Goal: Task Accomplishment & Management: Use online tool/utility

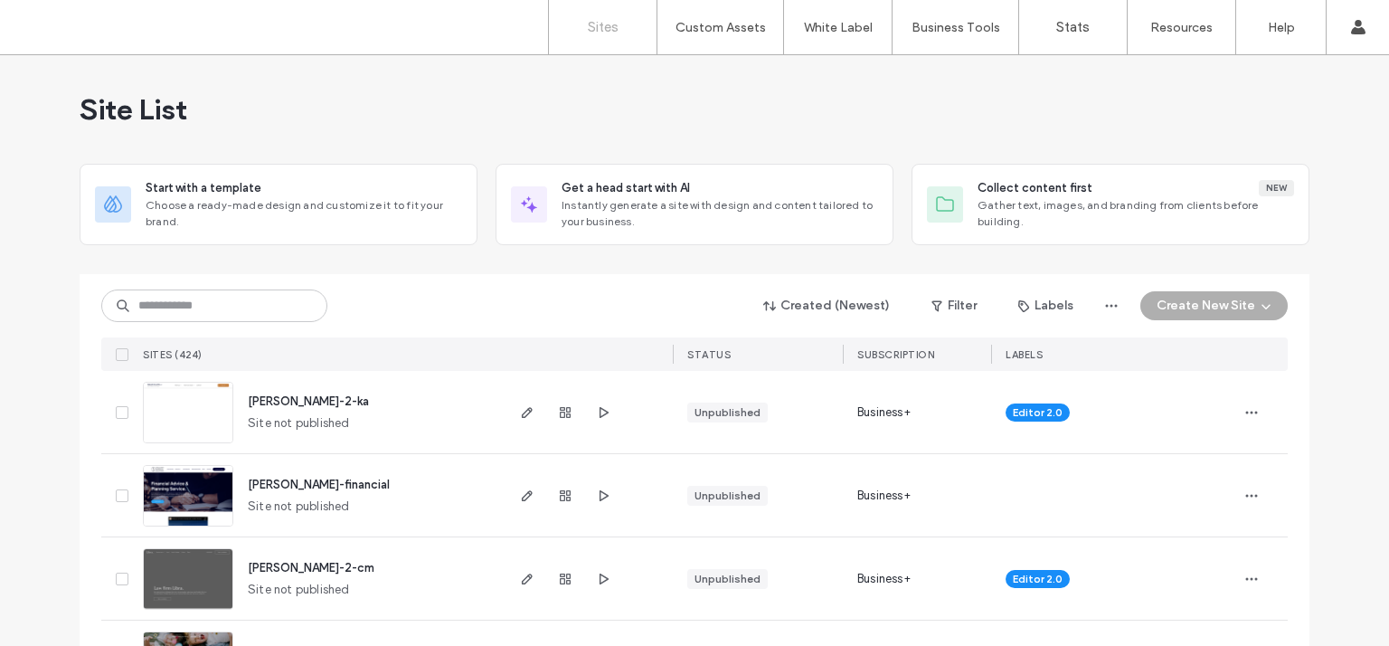
click at [827, 100] on div "Site List" at bounding box center [695, 109] width 1230 height 109
click at [221, 307] on input at bounding box center [214, 305] width 226 height 33
click at [260, 309] on input at bounding box center [214, 305] width 226 height 33
type input "****"
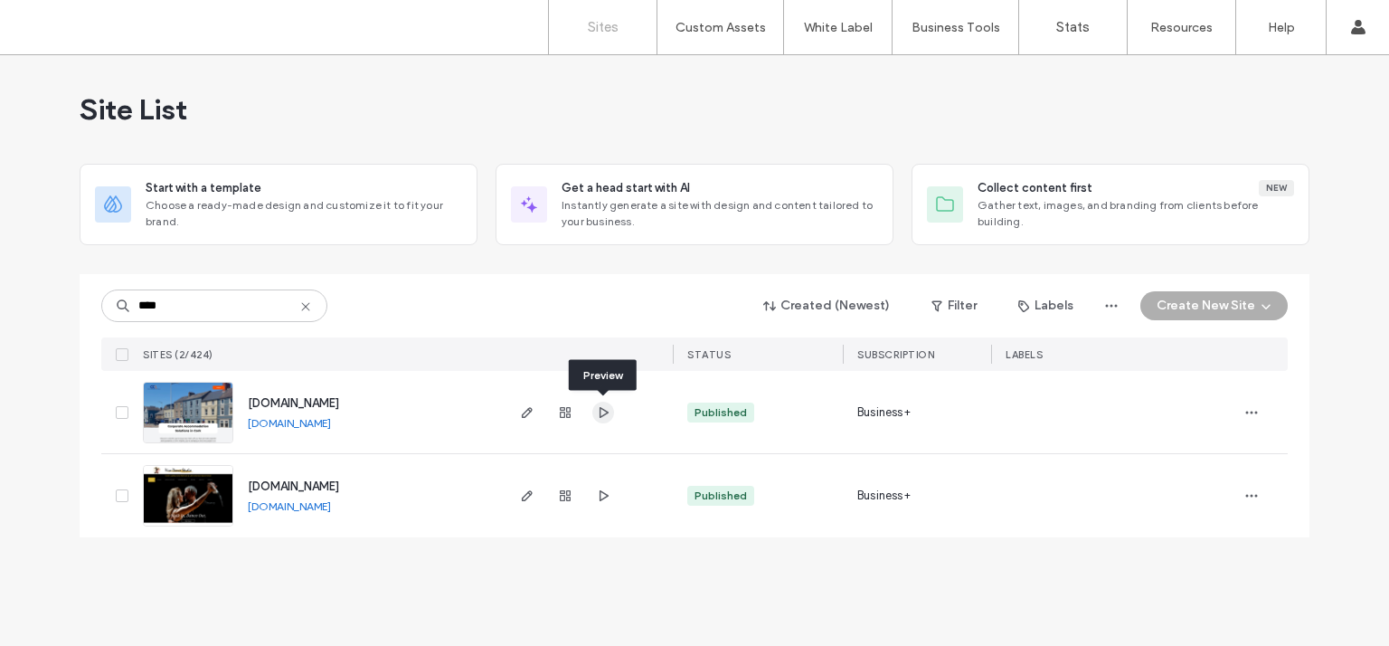
click at [610, 411] on icon "button" at bounding box center [603, 412] width 14 height 14
click at [527, 410] on use "button" at bounding box center [527, 412] width 11 height 11
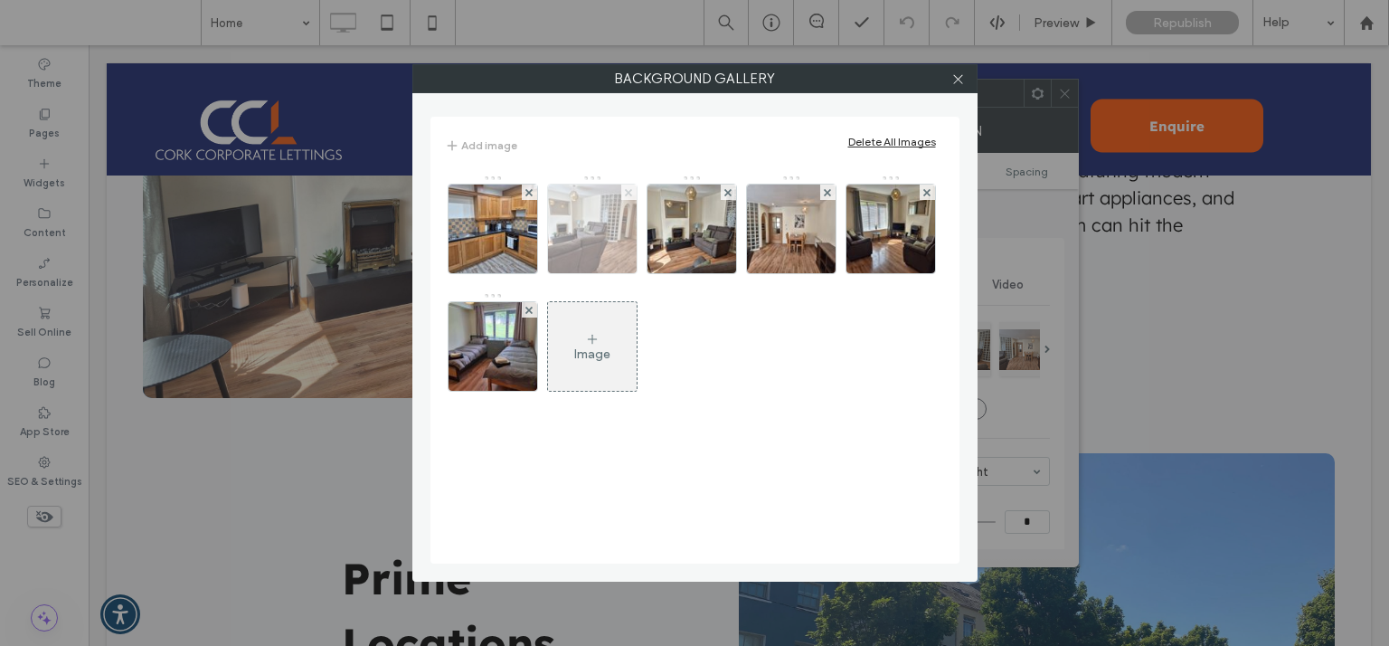
click at [628, 190] on icon at bounding box center [628, 192] width 7 height 7
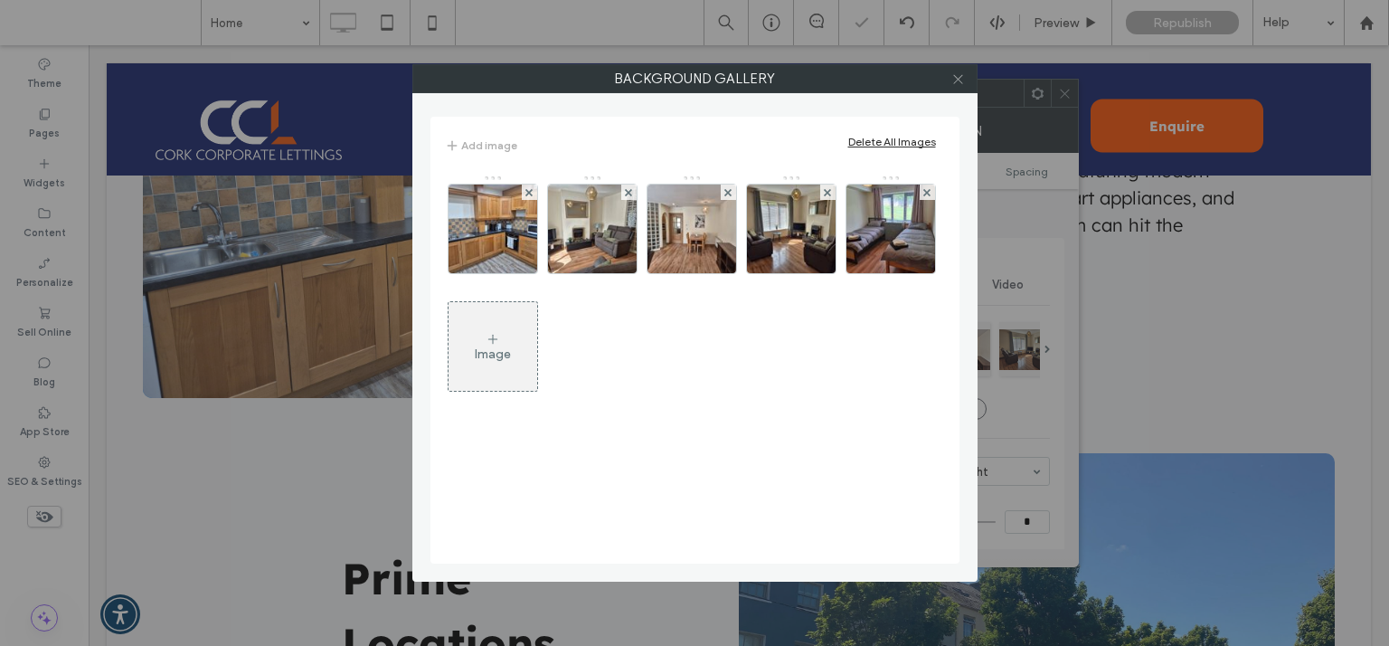
click at [960, 80] on icon at bounding box center [958, 79] width 14 height 14
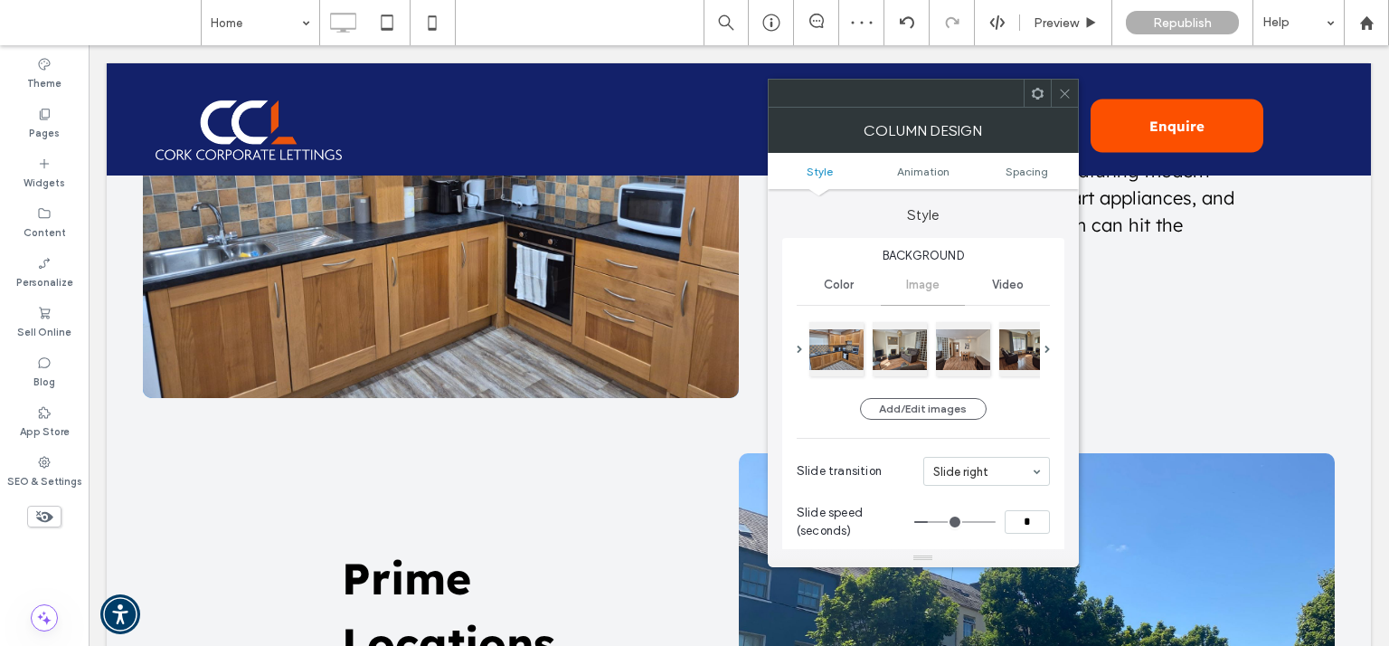
click at [1065, 87] on icon at bounding box center [1065, 94] width 14 height 14
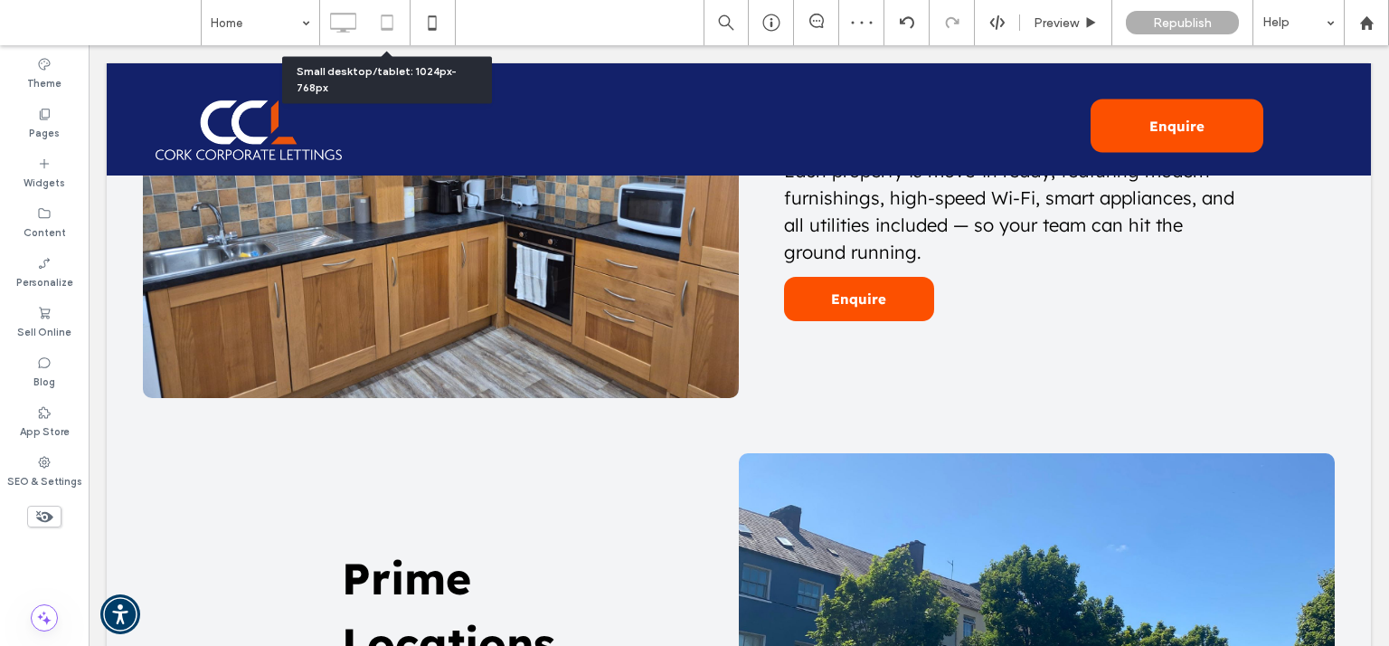
click at [387, 31] on icon at bounding box center [387, 23] width 36 height 36
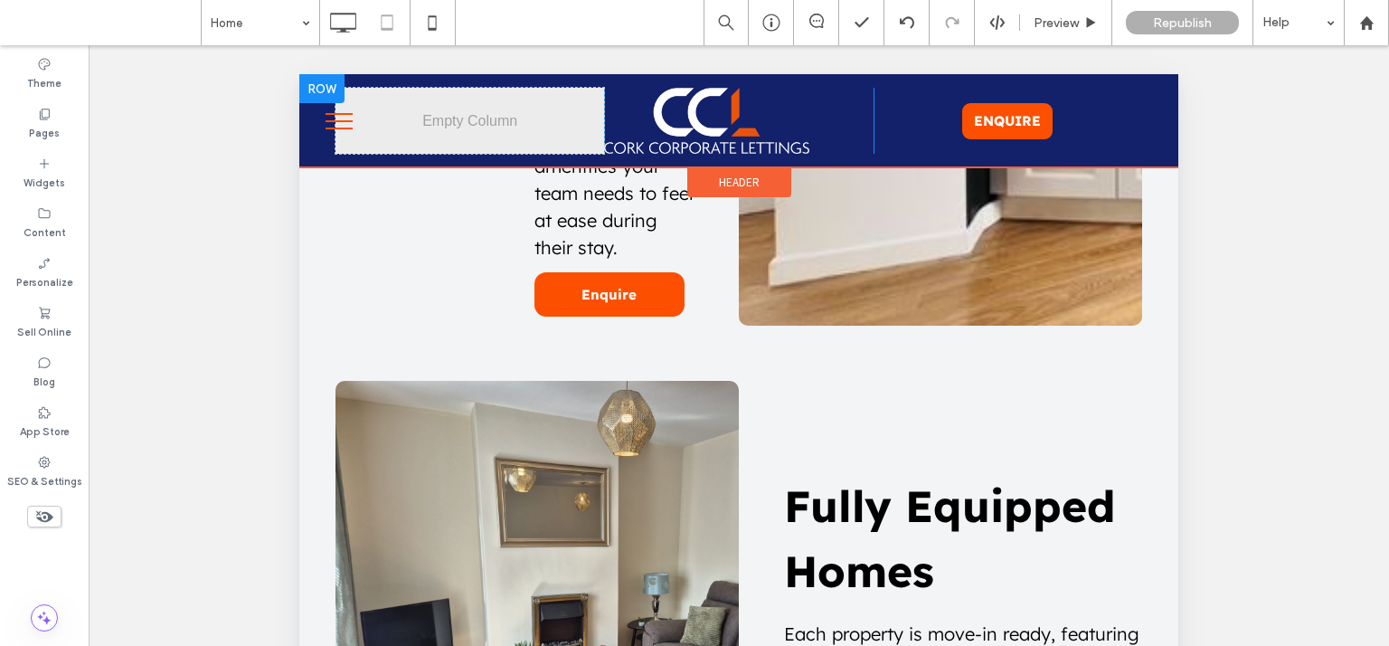
scroll to position [3485, 0]
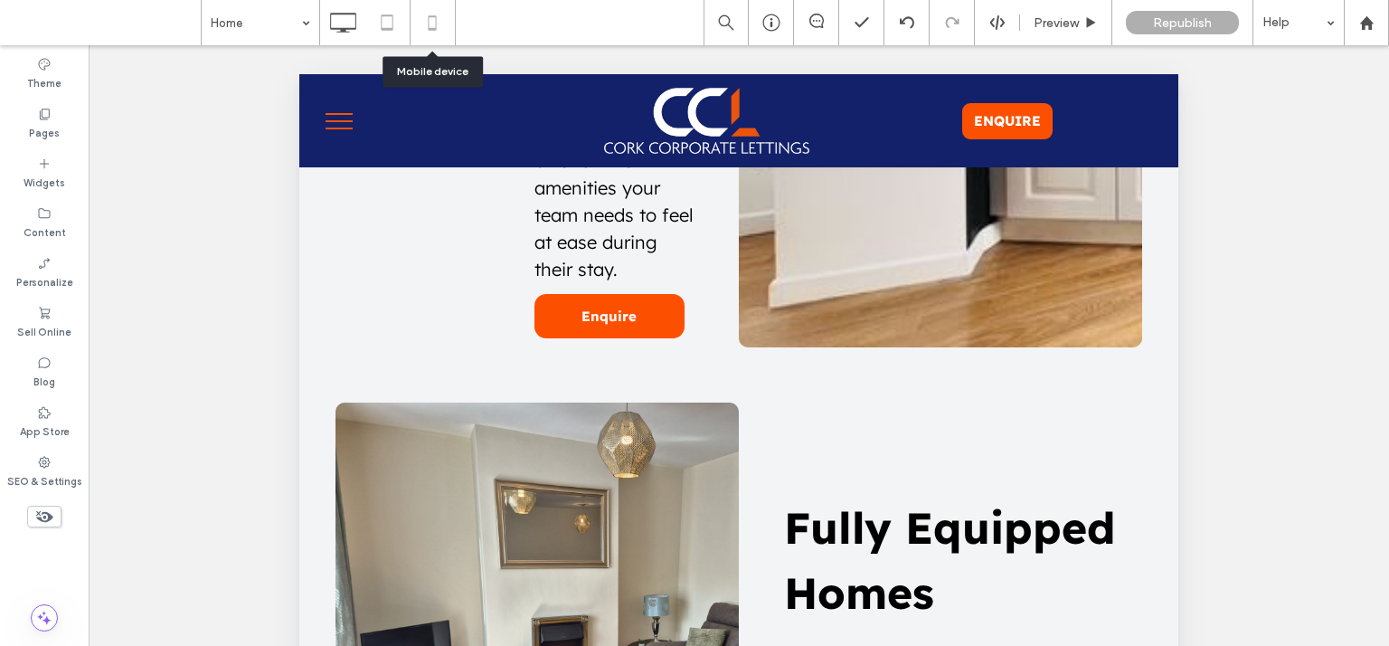
click at [429, 21] on icon at bounding box center [432, 23] width 36 height 36
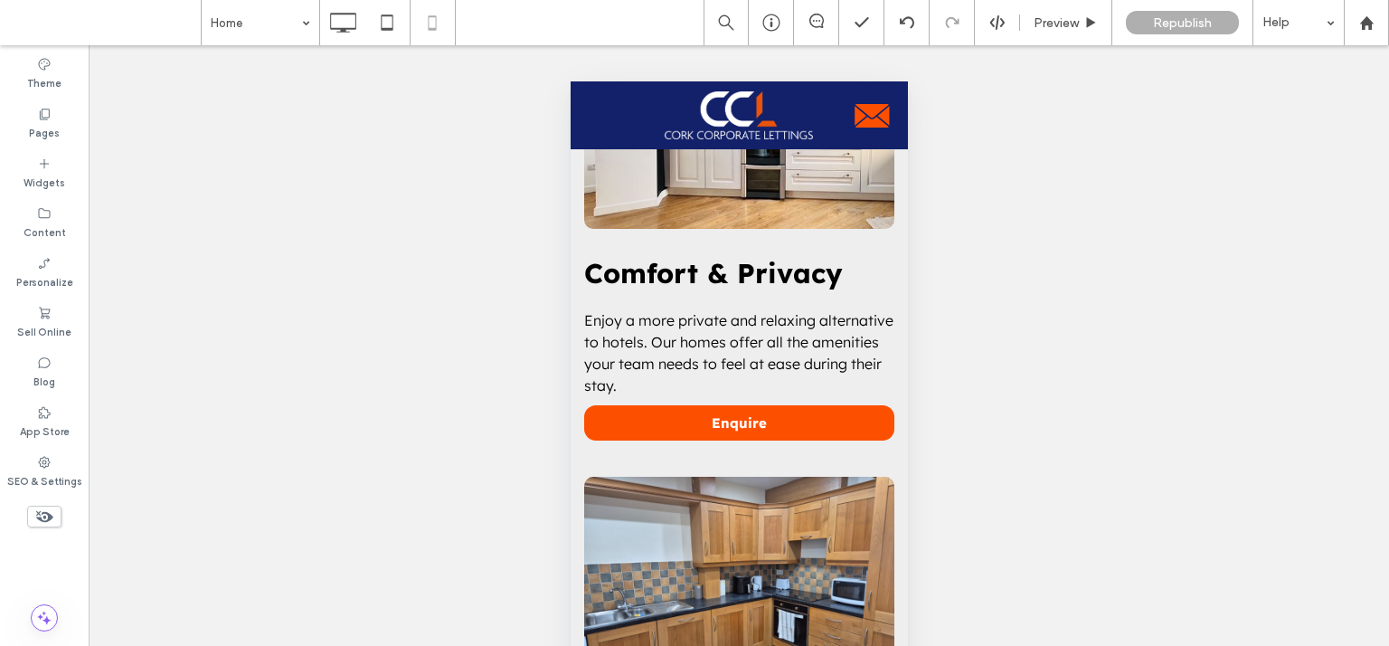
scroll to position [2450, 0]
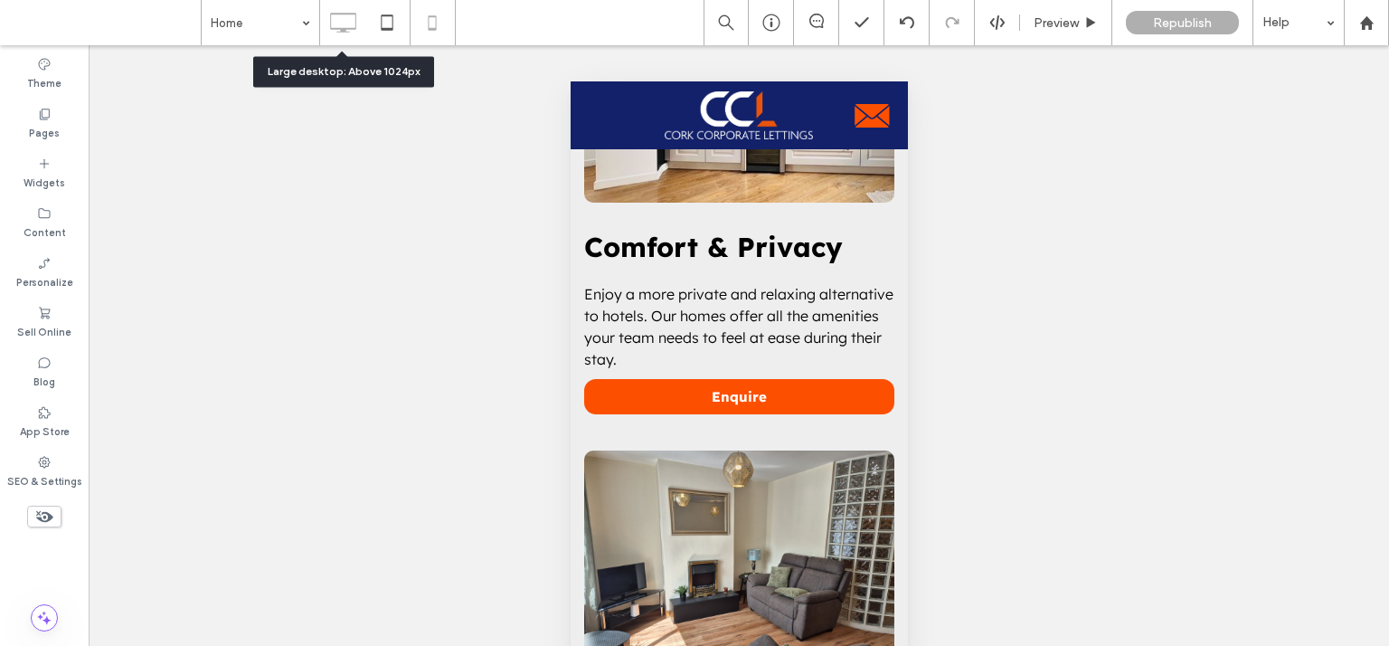
click at [342, 20] on icon at bounding box center [343, 23] width 36 height 36
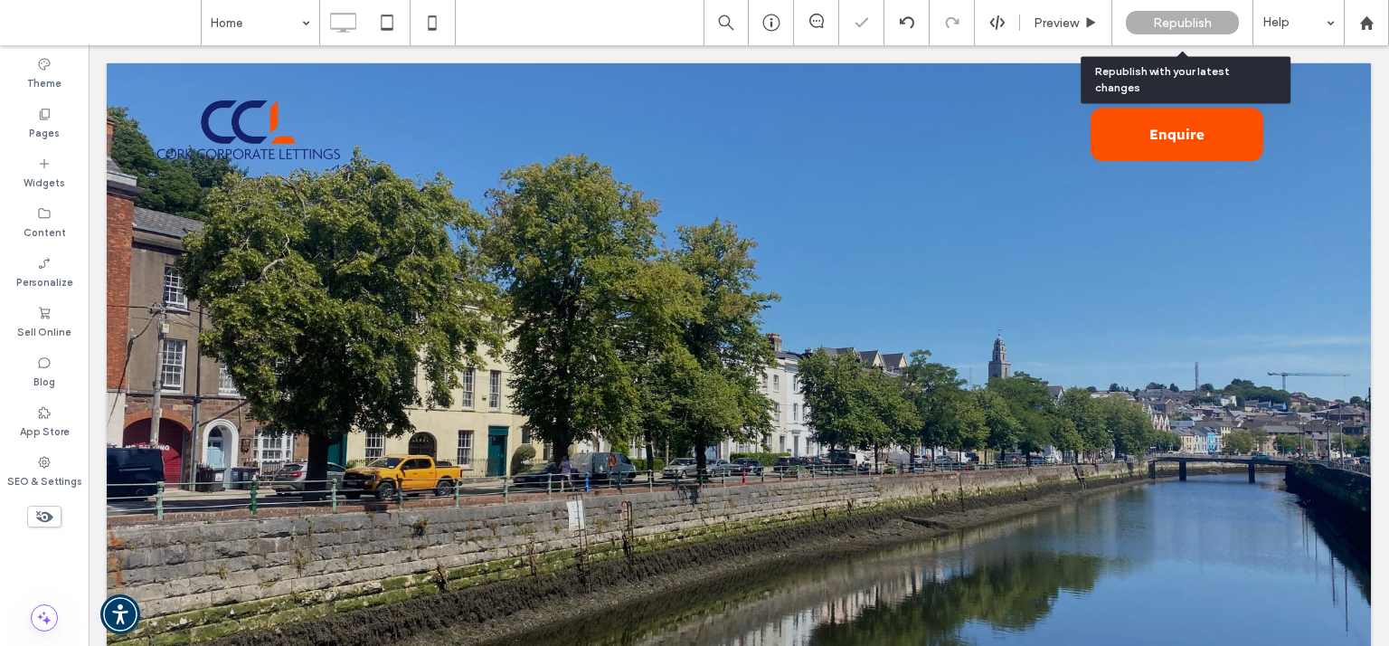
scroll to position [0, 0]
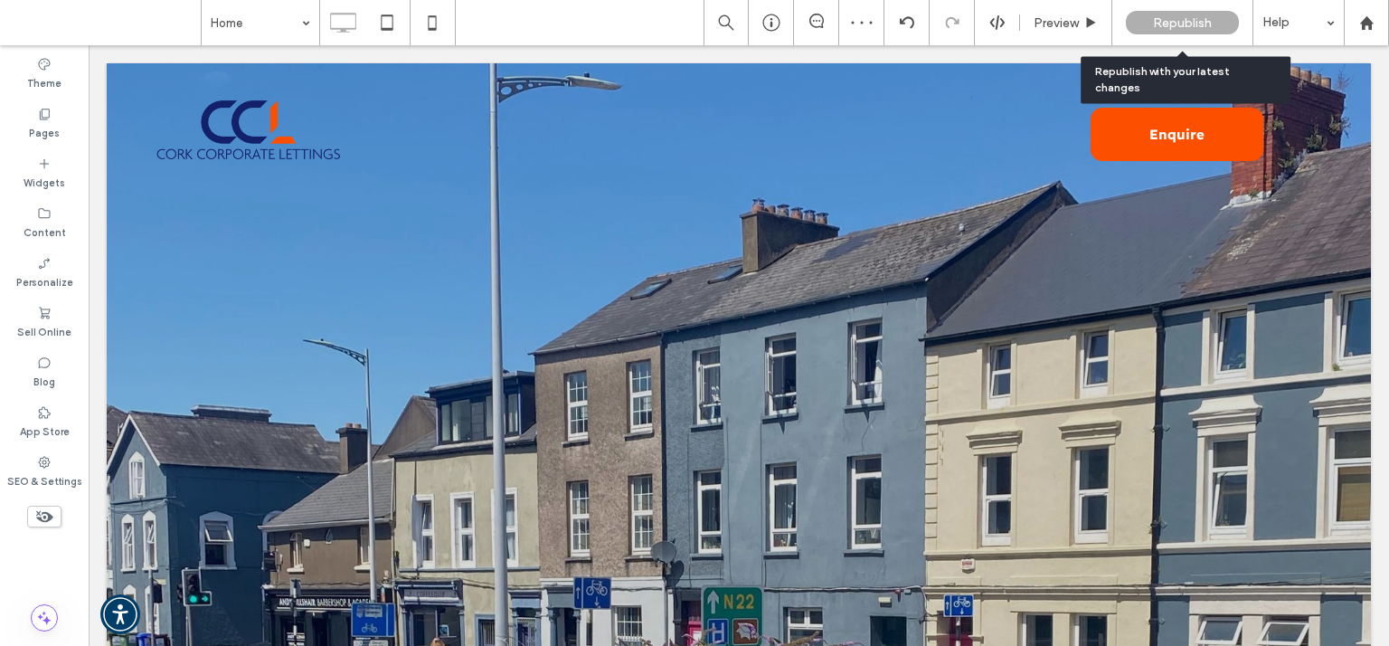
click at [1177, 24] on span "Republish" at bounding box center [1182, 22] width 59 height 15
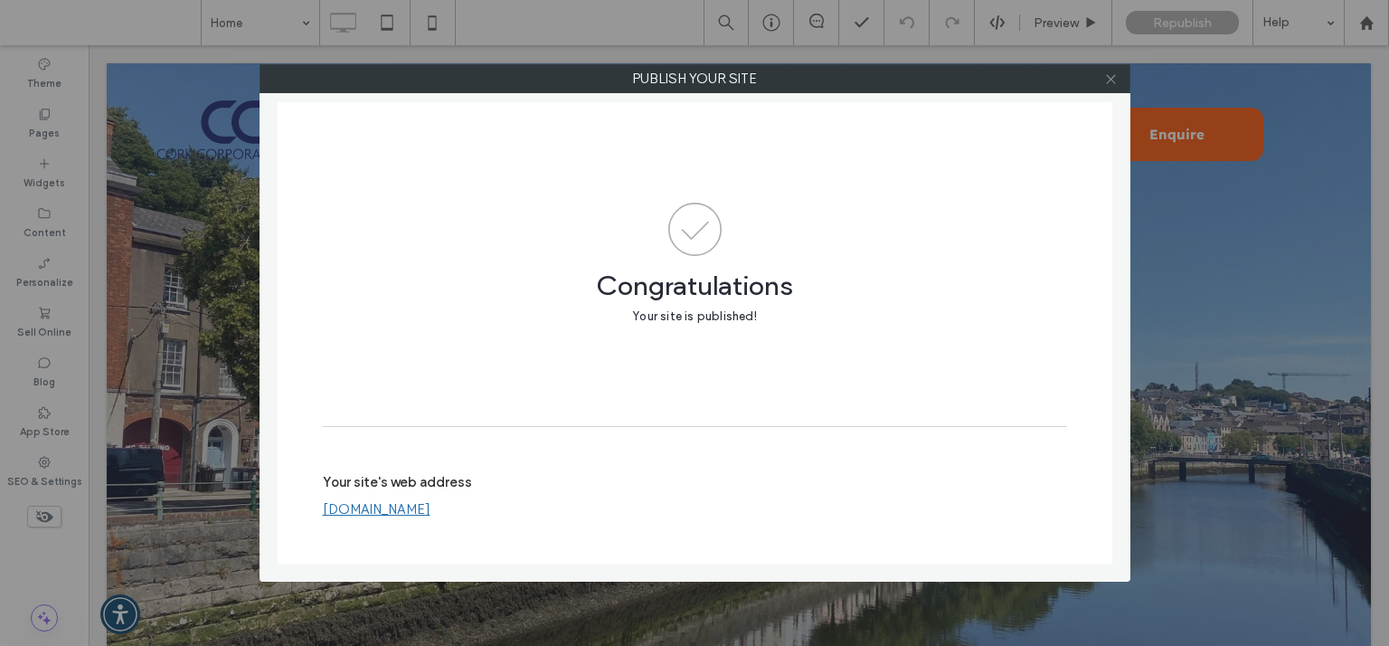
click at [1109, 80] on icon at bounding box center [1111, 79] width 14 height 14
